Goal: Information Seeking & Learning: Find specific fact

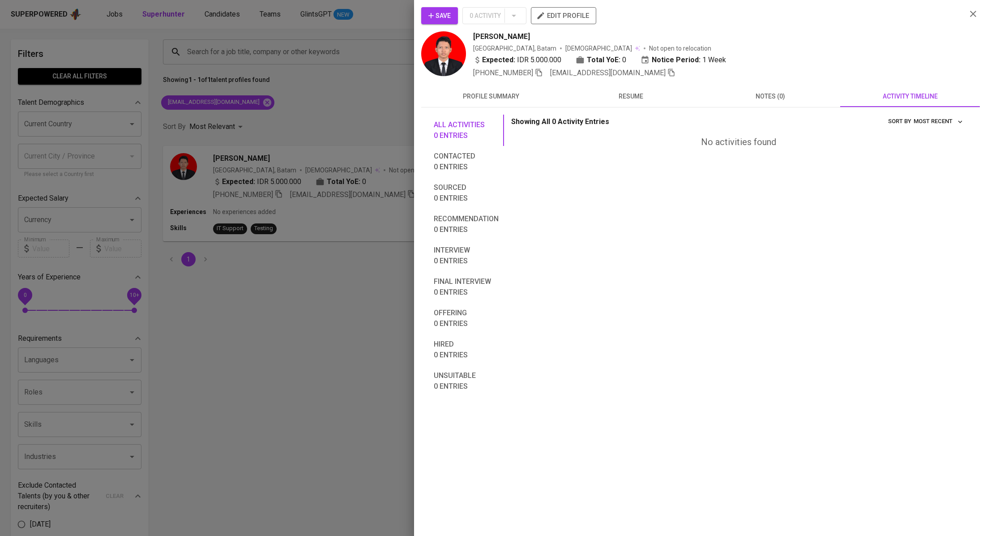
click at [323, 113] on div at bounding box center [493, 268] width 987 height 536
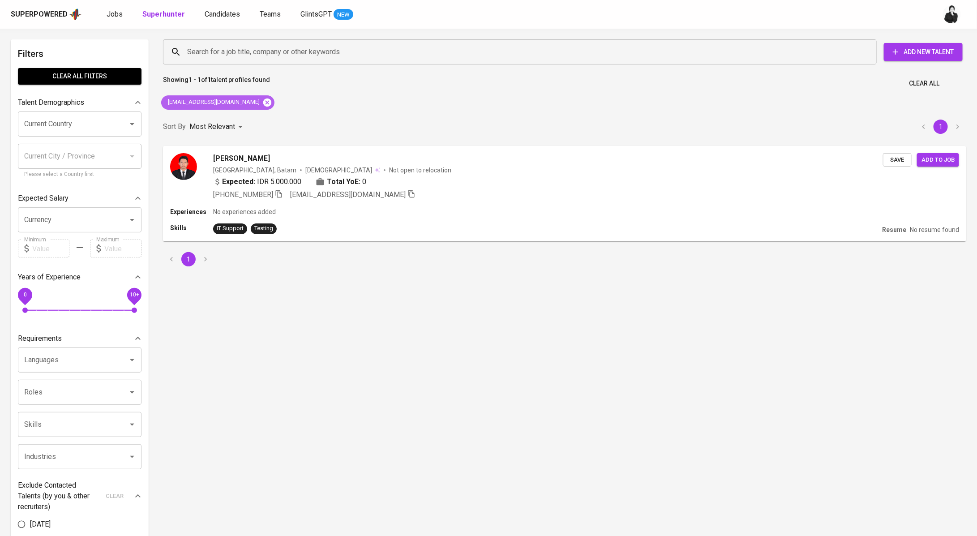
click at [271, 102] on icon at bounding box center [267, 102] width 8 height 8
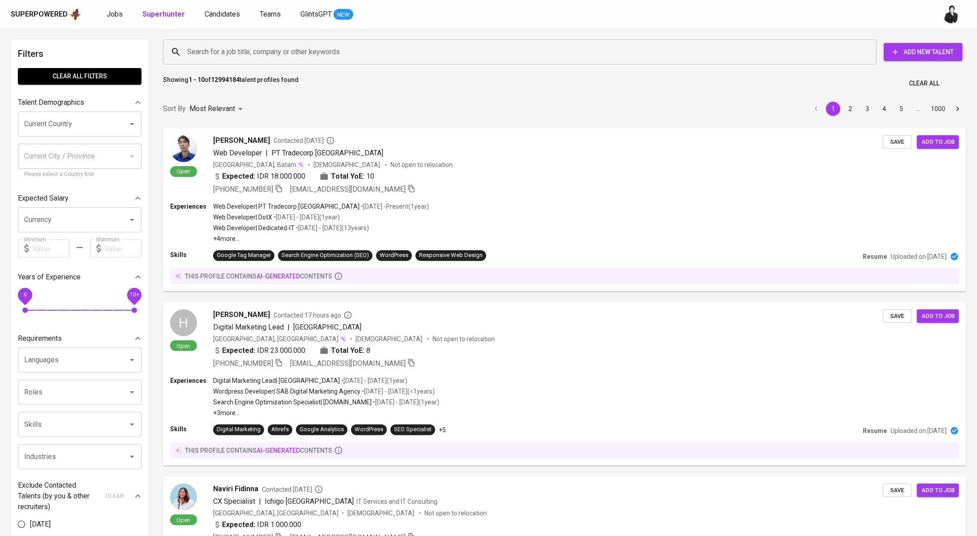
click at [274, 61] on div "Search for a job title, company or other keywords" at bounding box center [520, 51] width 714 height 25
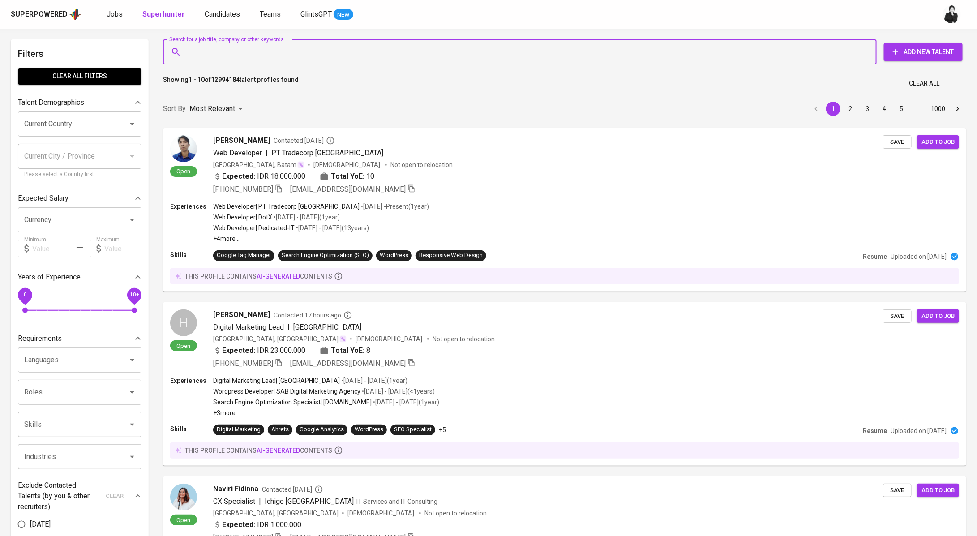
paste input "[EMAIL_ADDRESS][DOMAIN_NAME]"
type input "[EMAIL_ADDRESS][DOMAIN_NAME]"
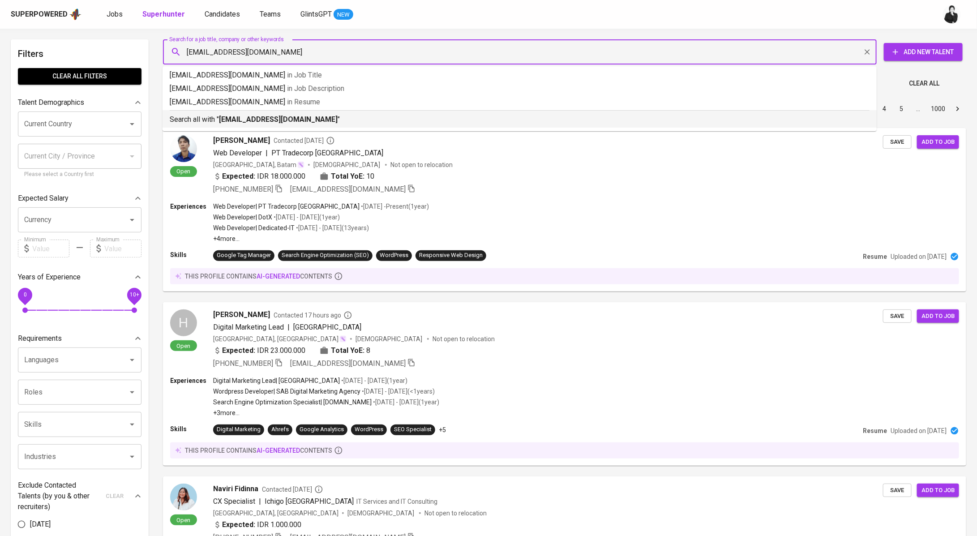
click at [294, 114] on p "Search all with " [EMAIL_ADDRESS][DOMAIN_NAME] "" at bounding box center [520, 119] width 700 height 11
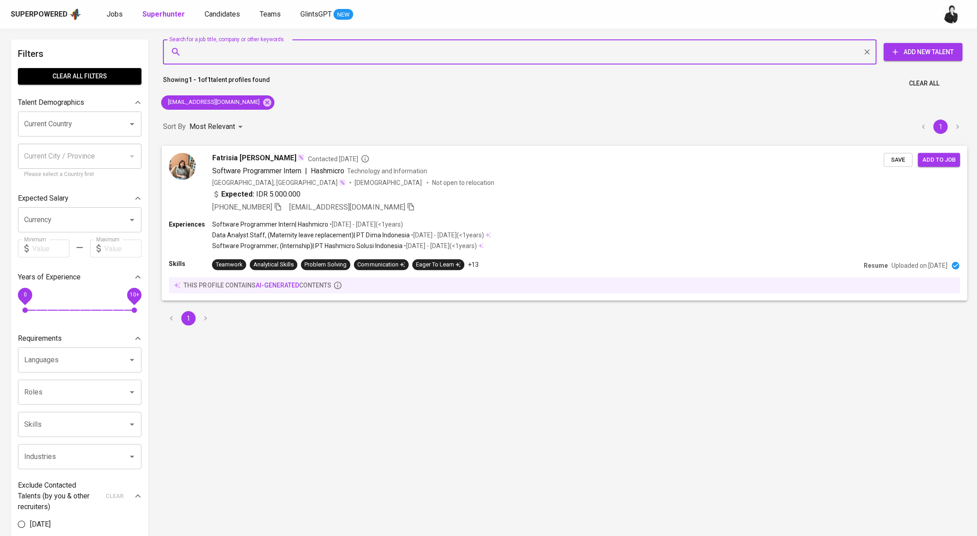
click at [274, 156] on span "Fatrisia [PERSON_NAME]" at bounding box center [254, 158] width 85 height 11
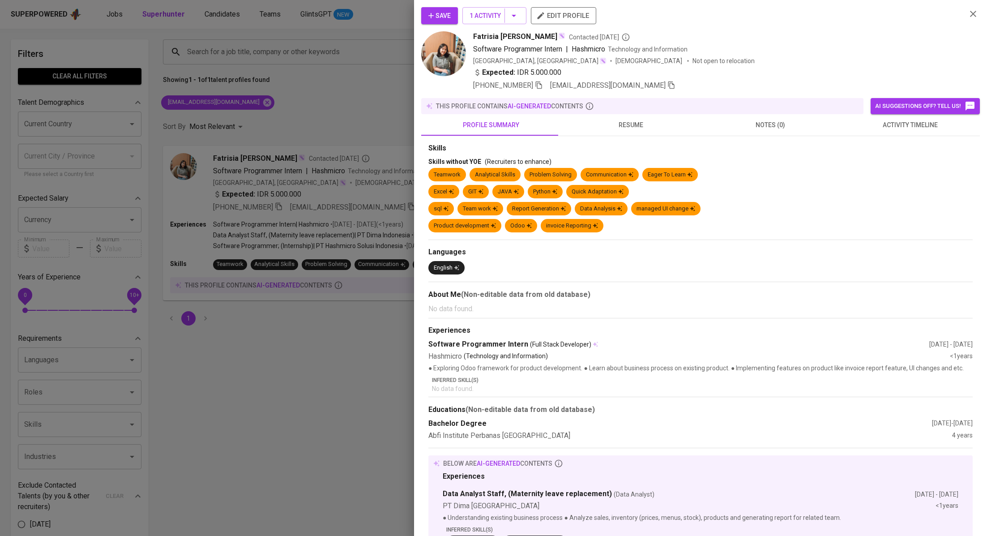
click at [887, 125] on span "activity timeline" at bounding box center [910, 125] width 129 height 11
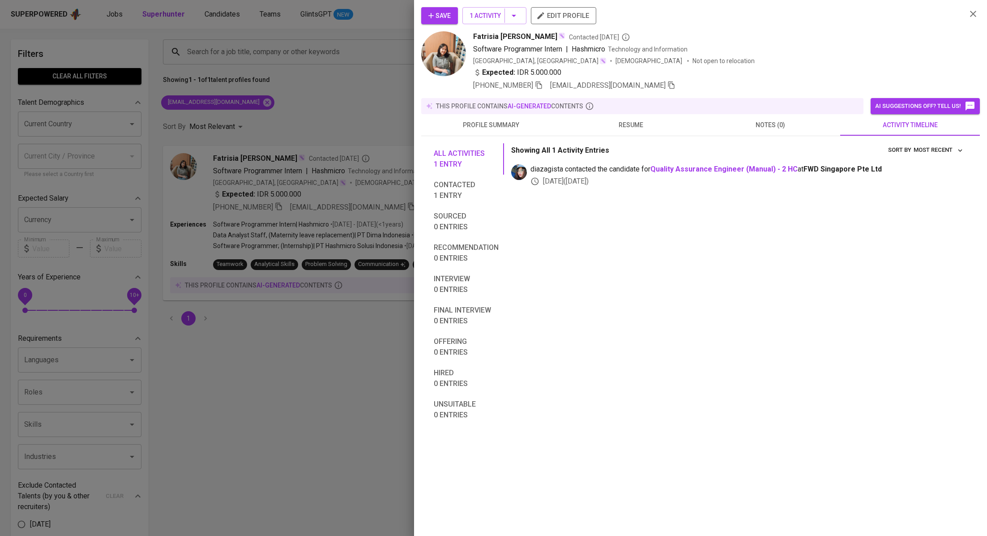
click at [261, 78] on div at bounding box center [493, 268] width 987 height 536
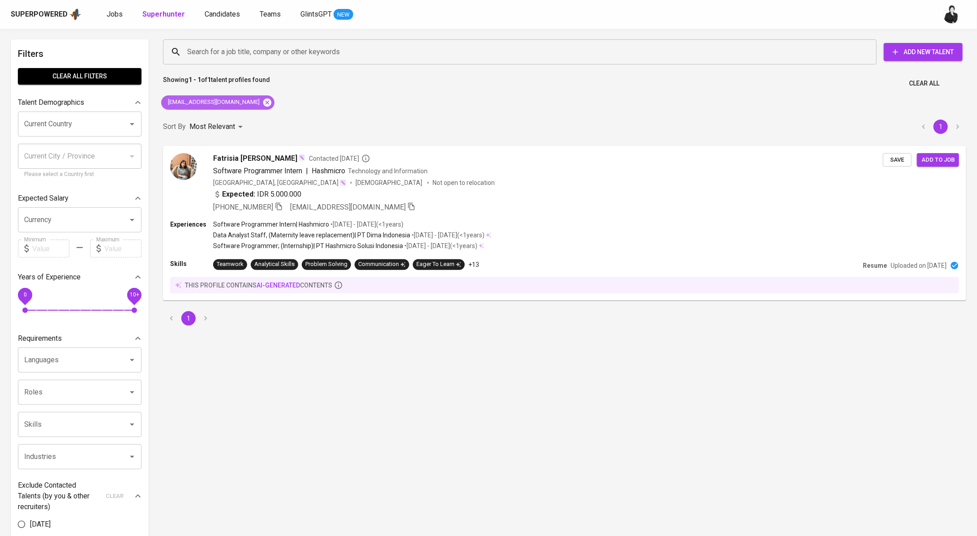
click at [262, 101] on icon at bounding box center [267, 103] width 10 height 10
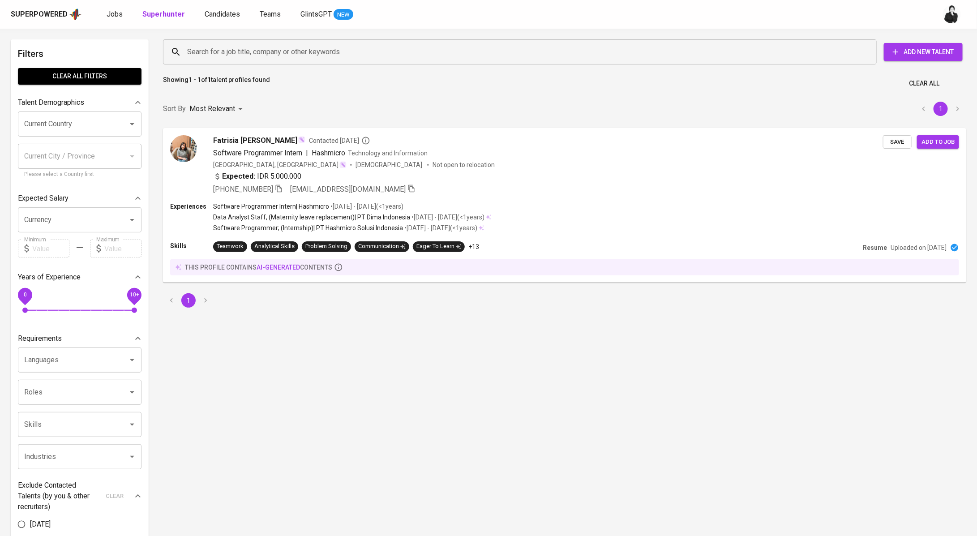
click at [300, 59] on input "Search for a job title, company or other keywords" at bounding box center [522, 51] width 674 height 17
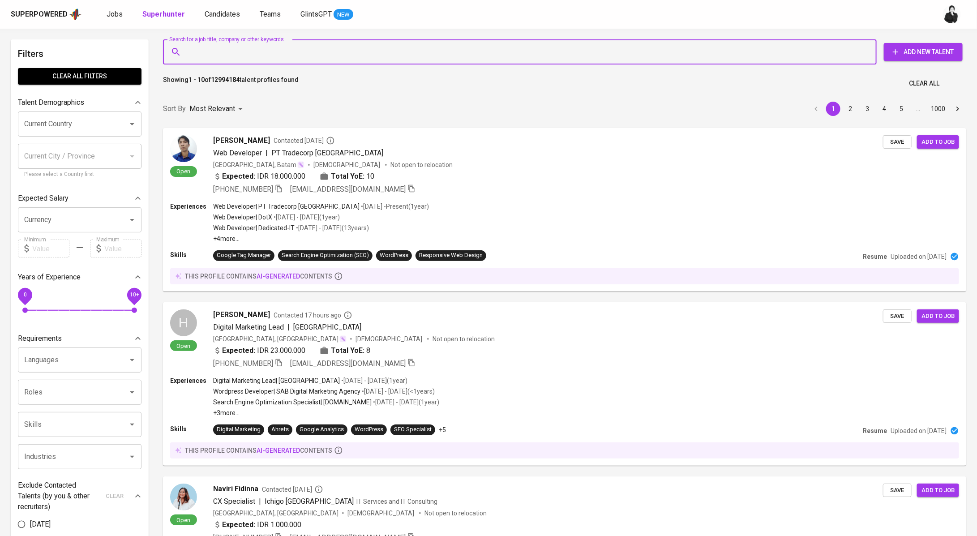
paste input "[EMAIL_ADDRESS][DOMAIN_NAME]"
type input "[EMAIL_ADDRESS][DOMAIN_NAME]"
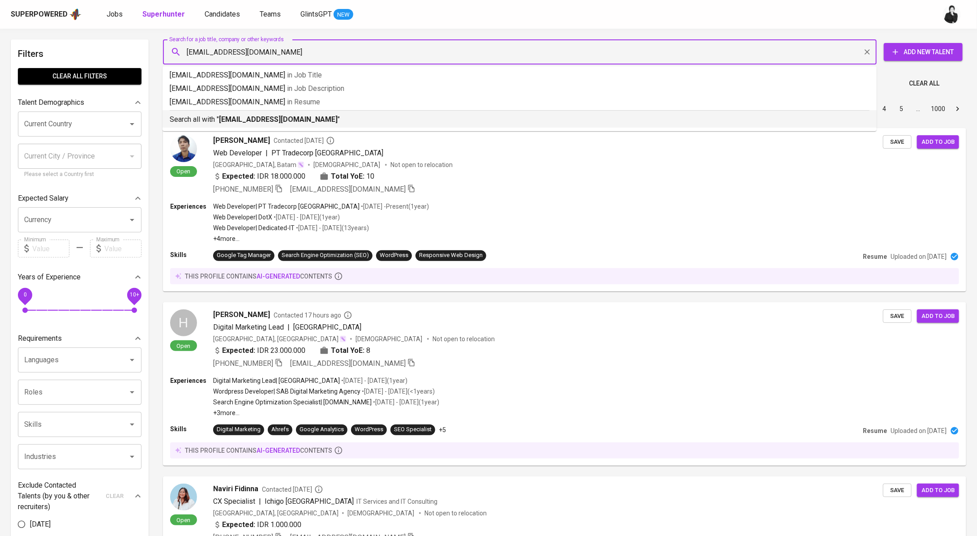
click at [346, 124] on p "Search all with " [EMAIL_ADDRESS][DOMAIN_NAME] "" at bounding box center [520, 119] width 700 height 11
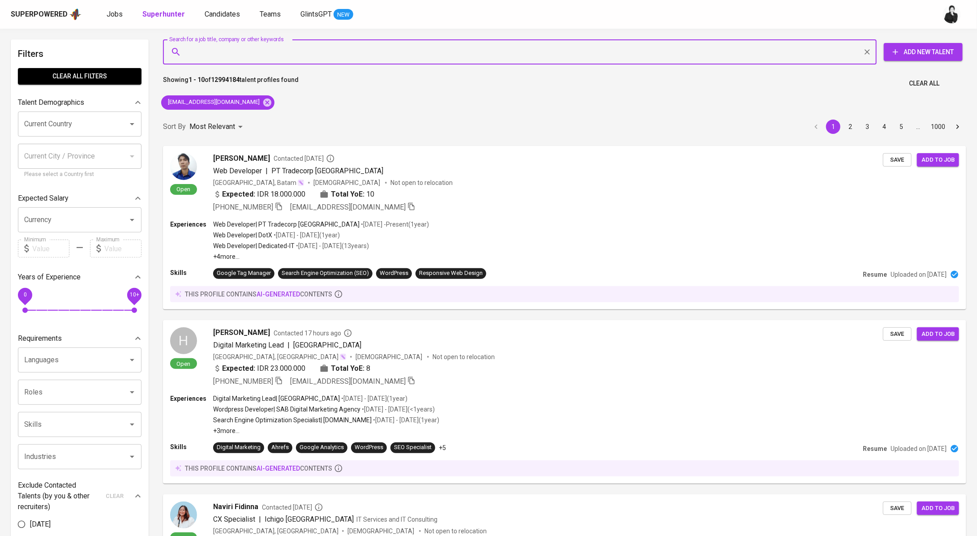
click at [346, 124] on div "Sort By Most Relevant MOST_RELEVANT 1 2 3 4 5 … 1000" at bounding box center [565, 126] width 814 height 27
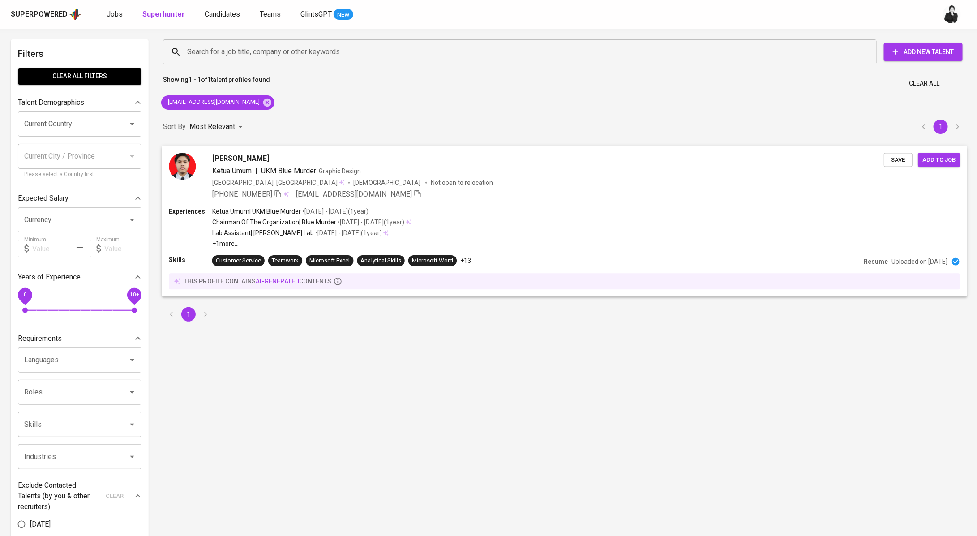
click at [325, 166] on span "Ketua Umum | UKM Blue Murder Graphic Design" at bounding box center [286, 170] width 149 height 11
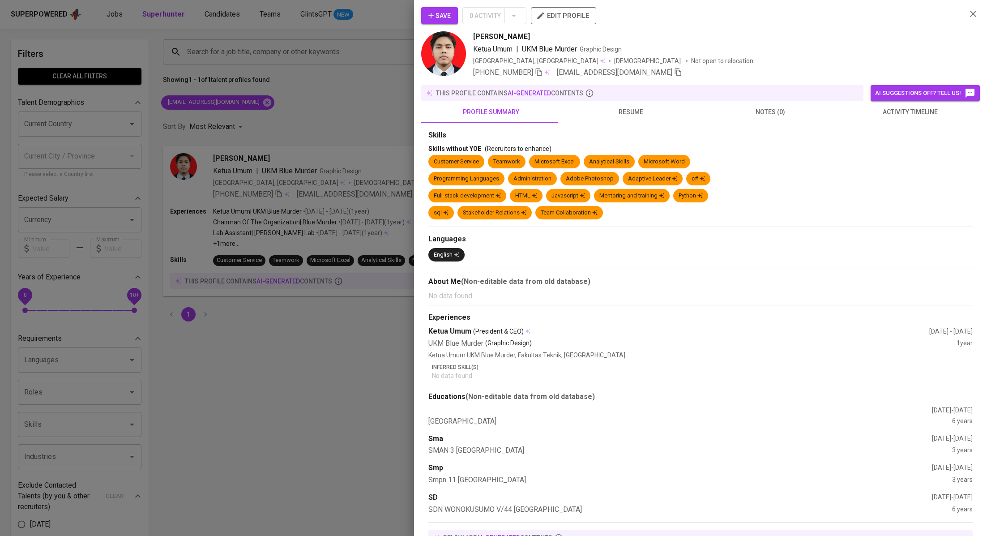
click at [895, 123] on div "Skills Skills without YOE (Recruiters to enhance) Customer Service Teamwork Mic…" at bounding box center [700, 414] width 559 height 583
click at [906, 116] on span "activity timeline" at bounding box center [910, 112] width 129 height 11
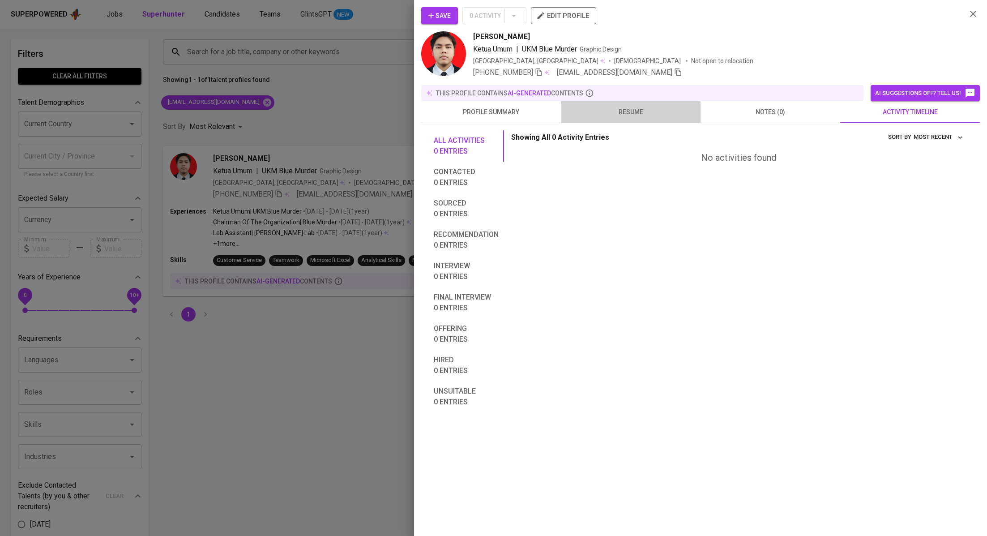
click at [624, 112] on span "resume" at bounding box center [630, 112] width 129 height 11
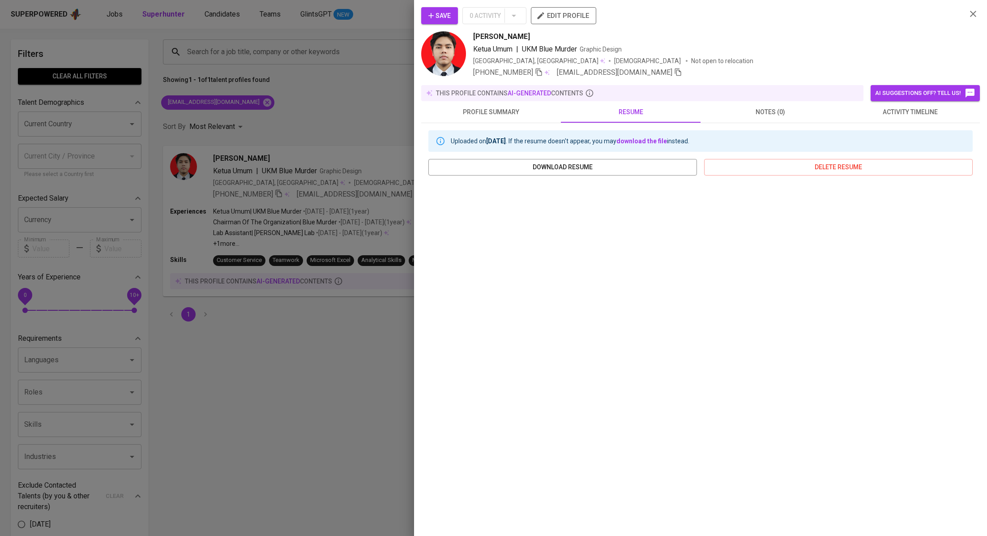
click at [377, 346] on div at bounding box center [493, 268] width 987 height 536
